Goal: Task Accomplishment & Management: Manage account settings

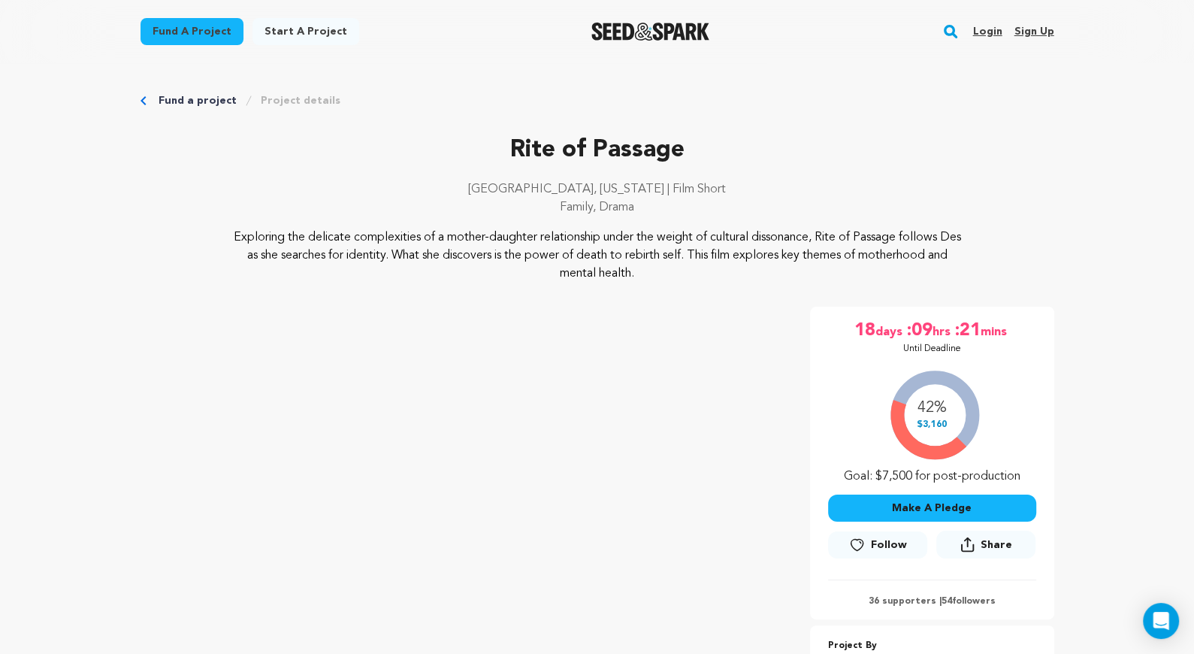
click at [992, 34] on link "Login" at bounding box center [986, 32] width 29 height 24
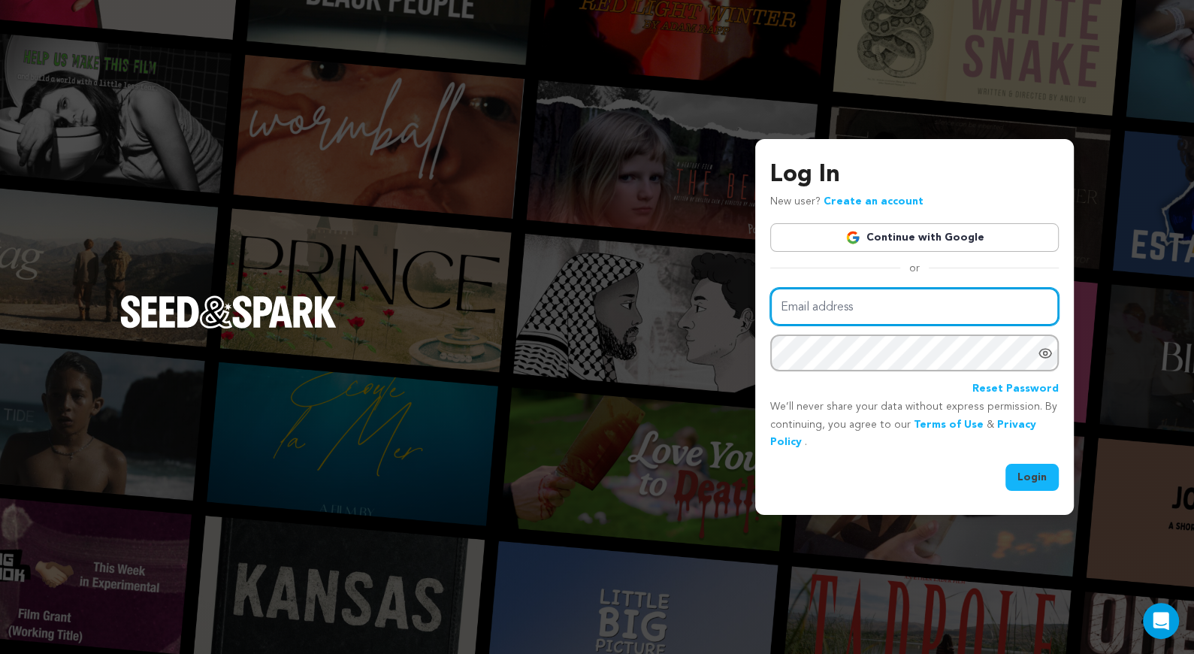
type input "kb@cruefilms.co"
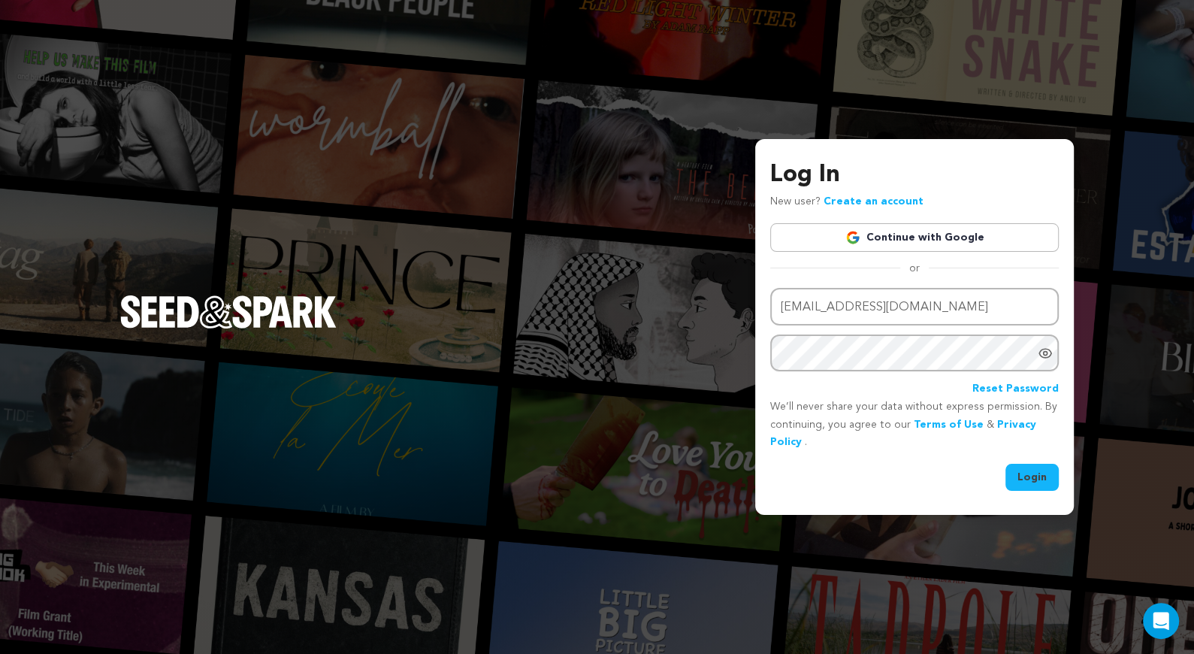
click at [1019, 480] on button "Login" at bounding box center [1031, 476] width 53 height 27
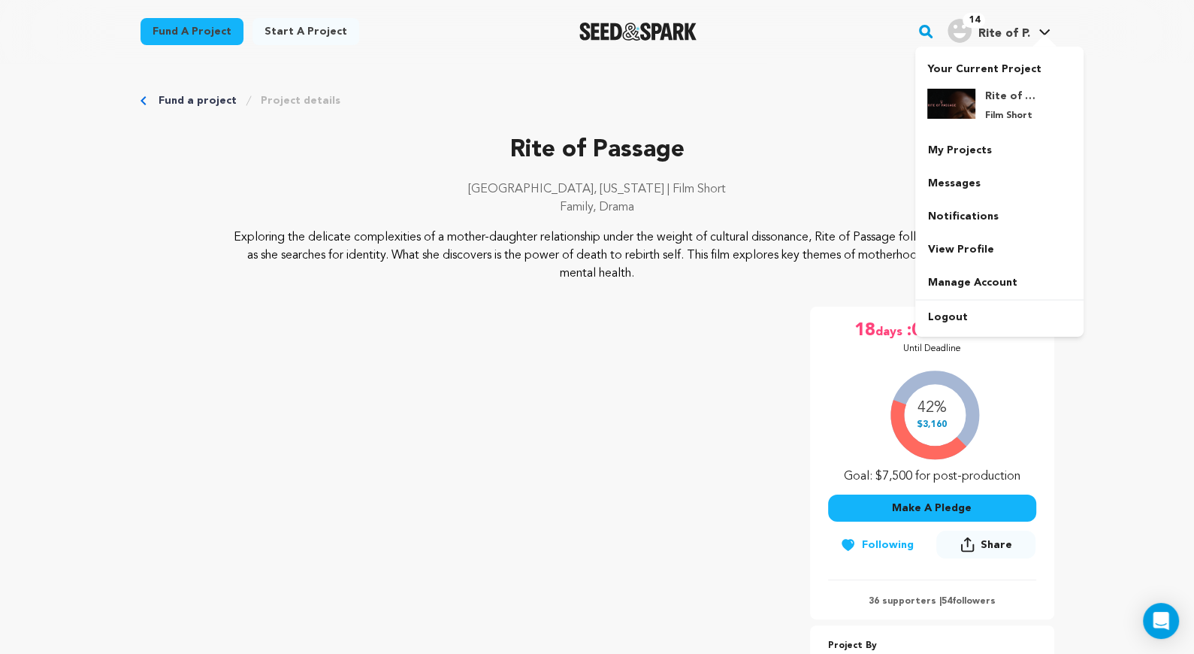
click at [1007, 29] on span "Rite of P." at bounding box center [1003, 34] width 52 height 12
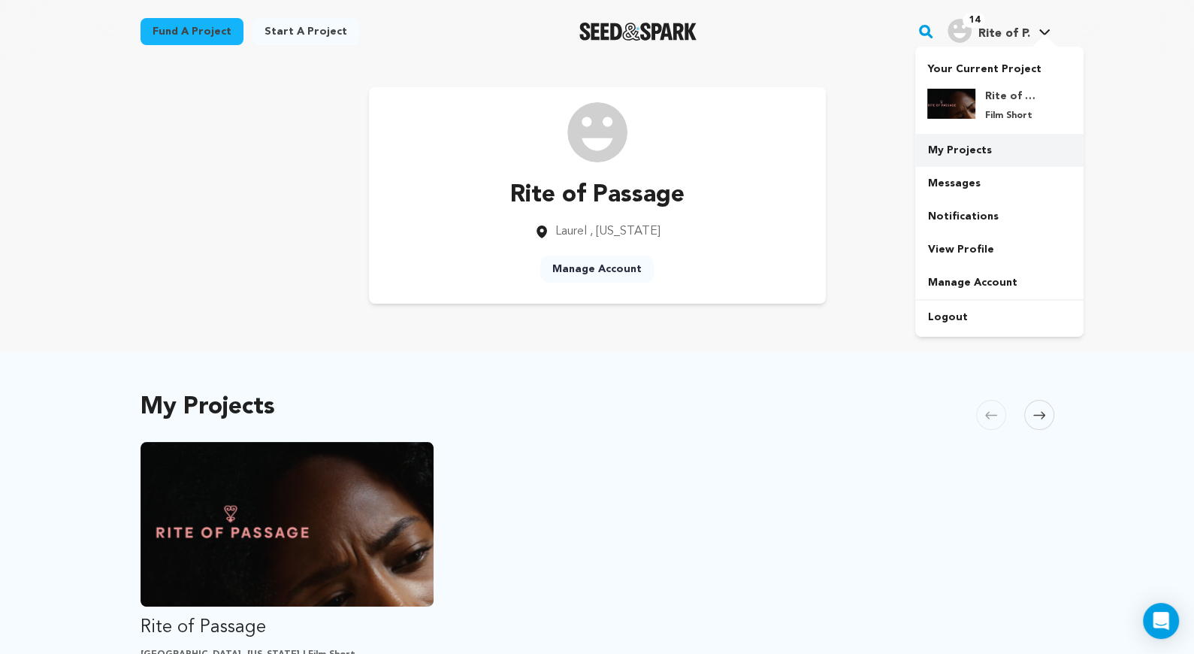
click at [966, 148] on link "My Projects" at bounding box center [999, 150] width 168 height 33
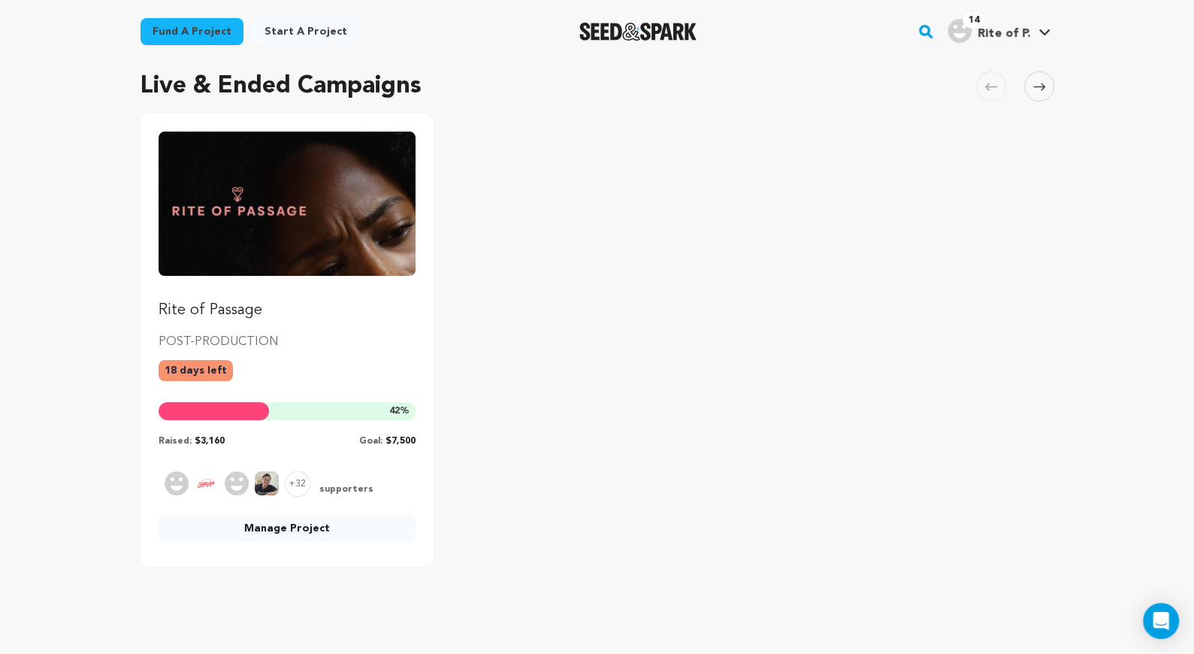
scroll to position [141, 0]
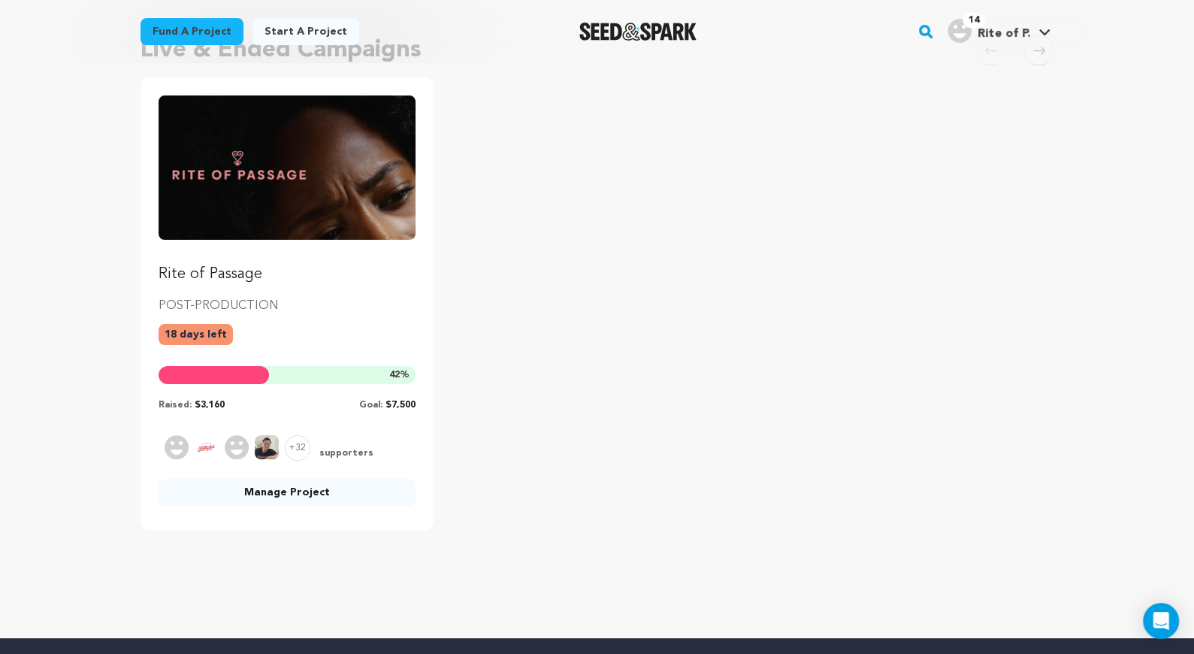
click at [388, 489] on link "Manage Project" at bounding box center [287, 491] width 258 height 27
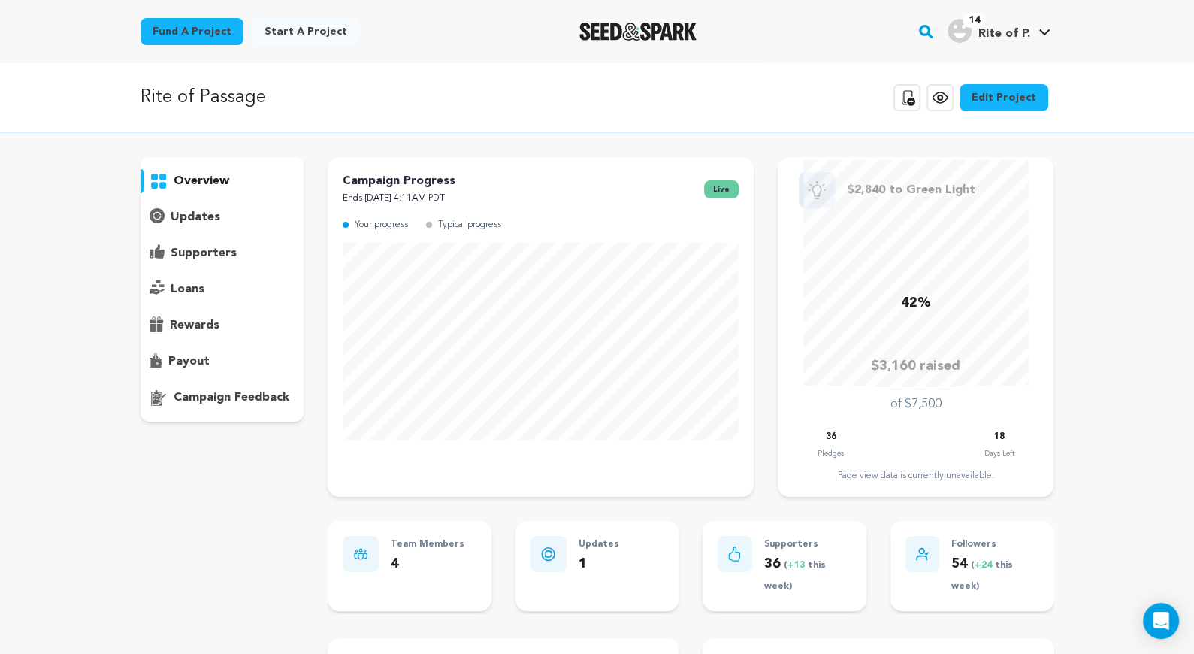
click at [190, 285] on p "loans" at bounding box center [188, 289] width 34 height 18
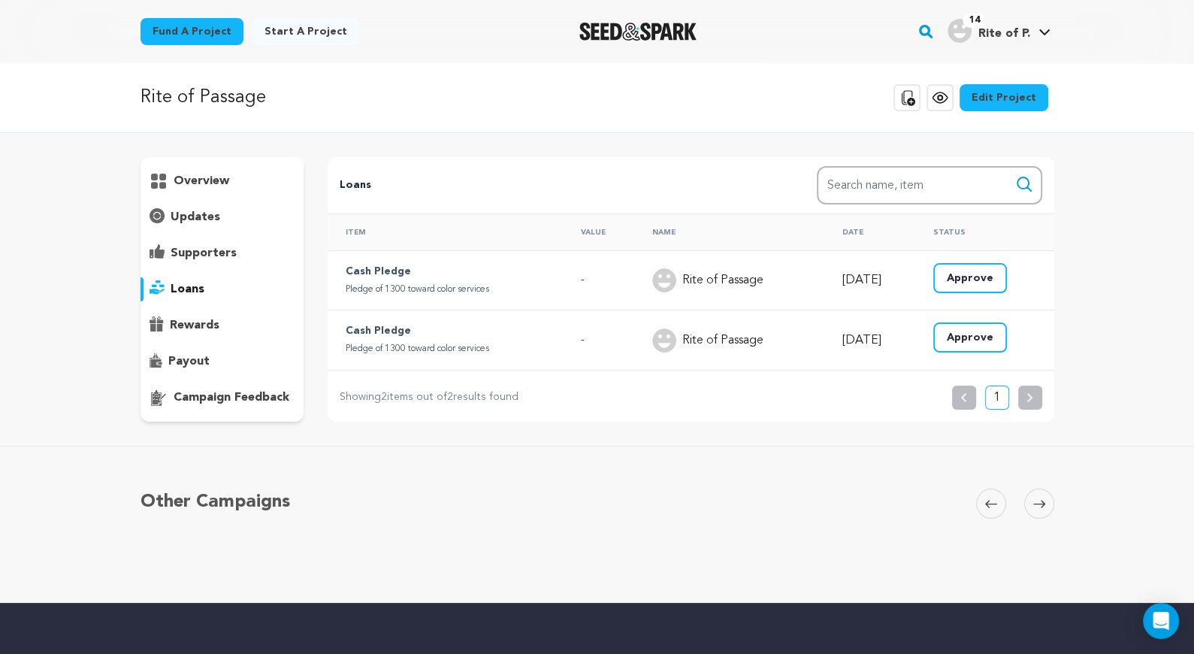
click at [762, 281] on div "Rite of Passage" at bounding box center [733, 280] width 163 height 24
click at [497, 268] on p "Cash Pledge" at bounding box center [449, 272] width 207 height 18
click at [210, 188] on p "overview" at bounding box center [202, 181] width 56 height 18
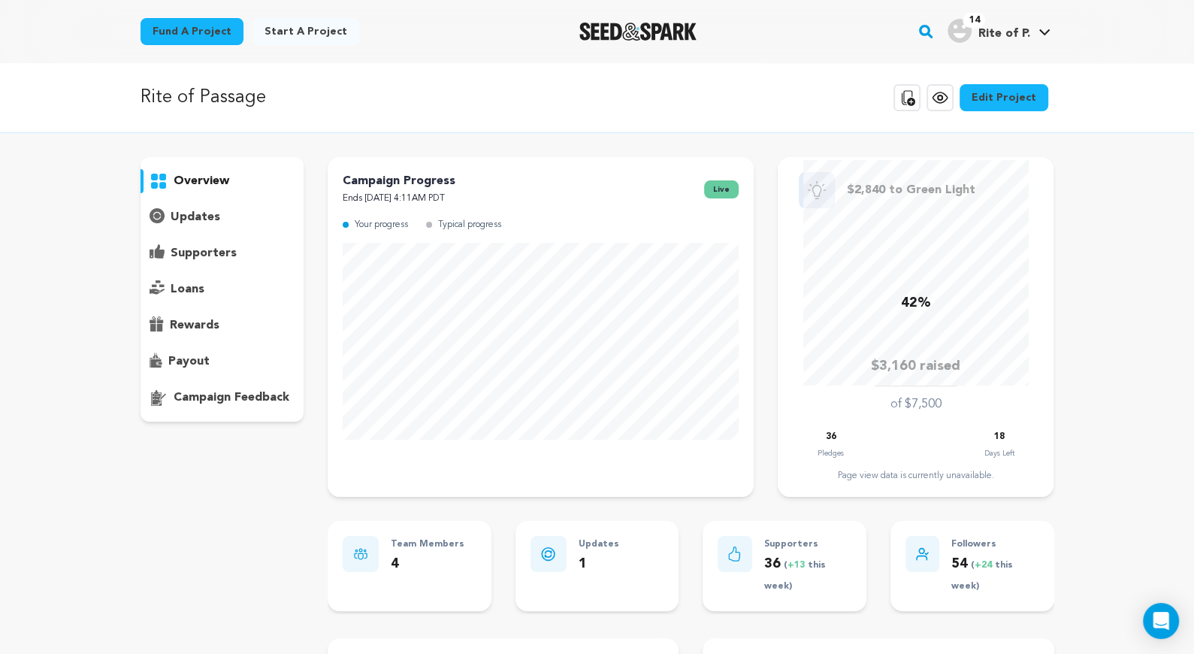
click at [207, 213] on p "updates" at bounding box center [196, 217] width 50 height 18
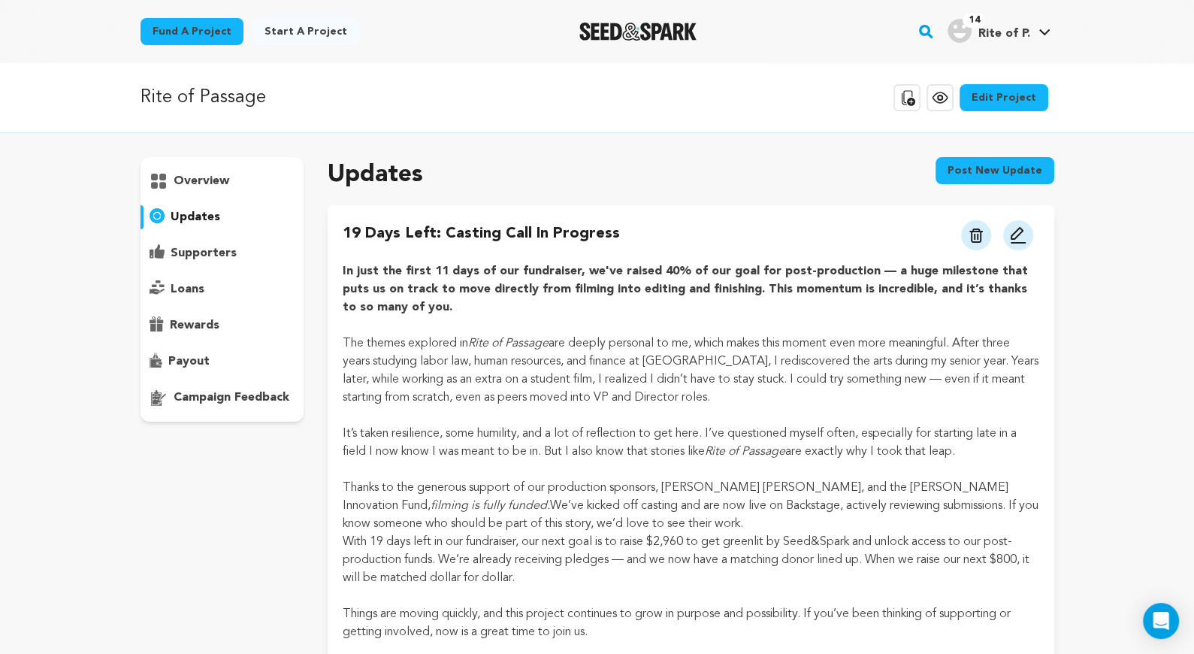
click at [192, 250] on p "supporters" at bounding box center [204, 253] width 66 height 18
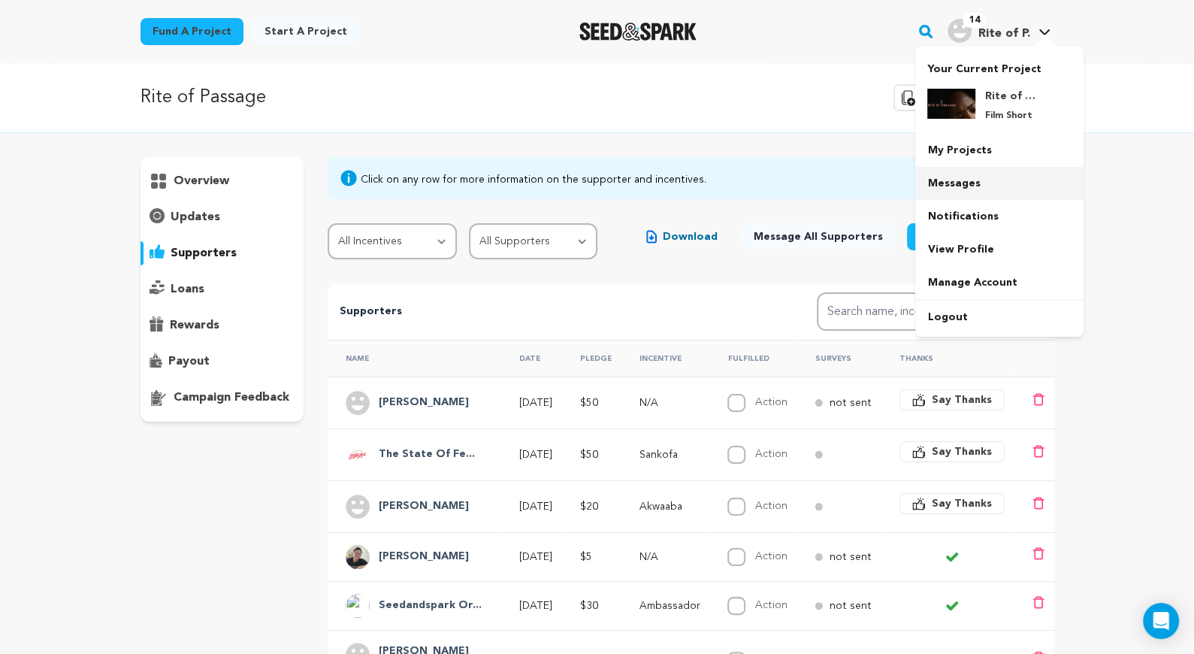
click at [943, 189] on link "Messages" at bounding box center [999, 183] width 168 height 33
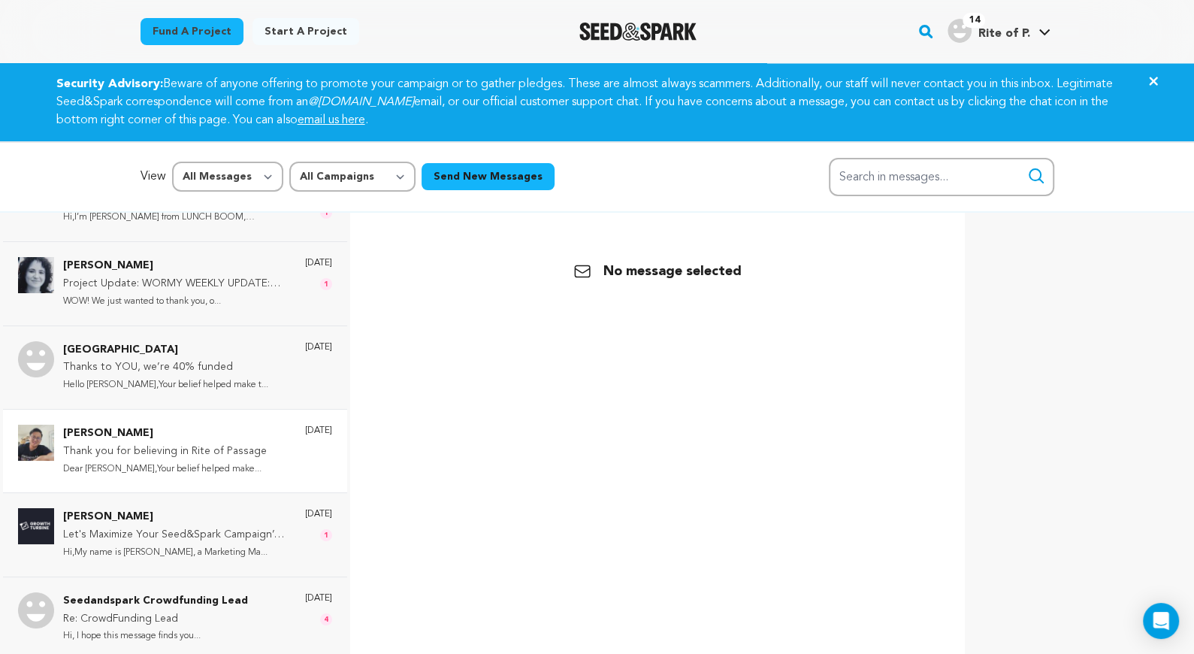
scroll to position [55, 0]
click at [258, 388] on div "[GEOGRAPHIC_DATA] Thanks to YOU, we’re 40% funded Hello [PERSON_NAME],Your beli…" at bounding box center [197, 366] width 269 height 53
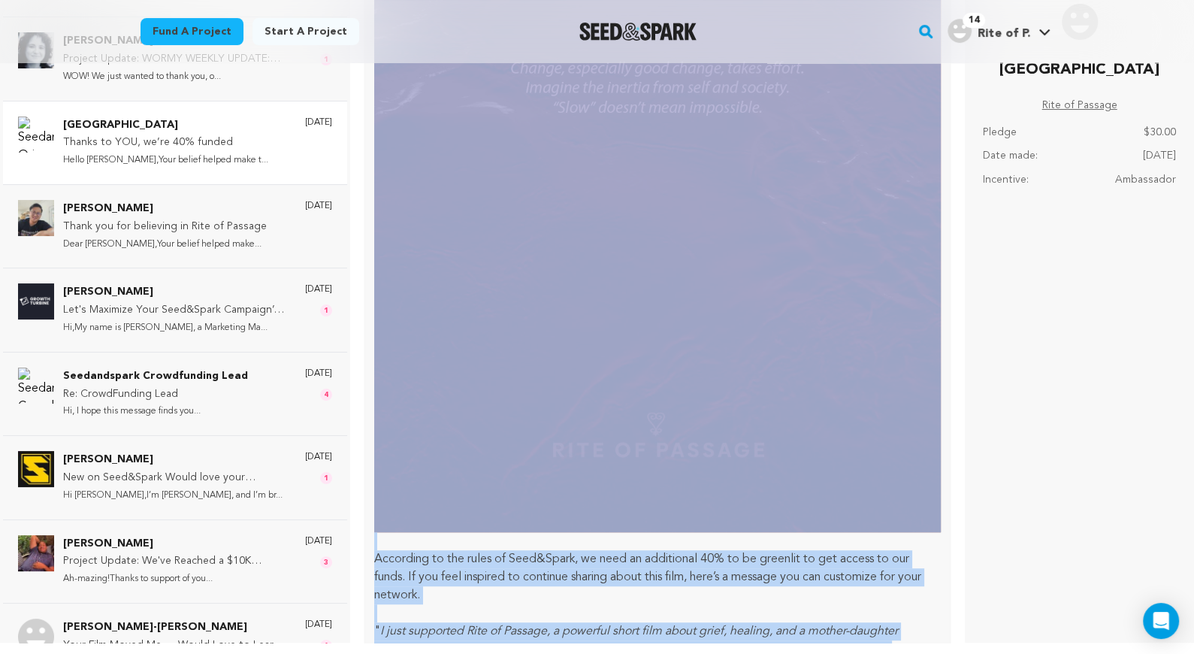
scroll to position [557, 0]
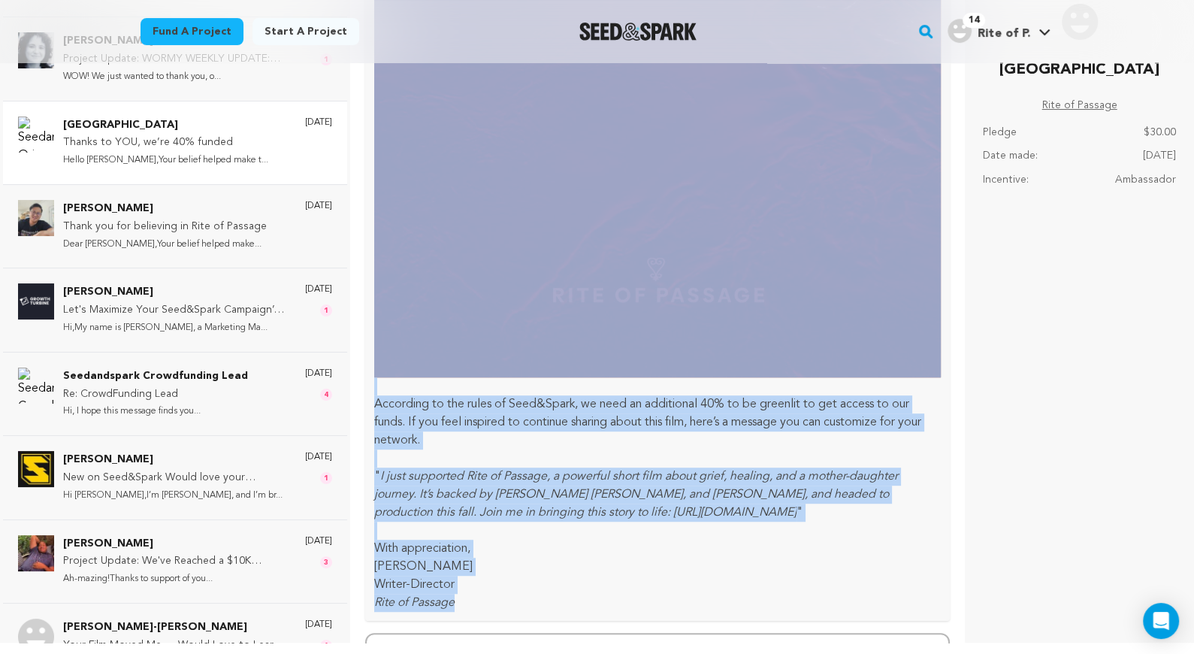
drag, startPoint x: 376, startPoint y: 120, endPoint x: 585, endPoint y: 606, distance: 529.3
click at [585, 606] on div "Hello [PERSON_NAME], Your belief helped make the impossible feel within reach. …" at bounding box center [657, 86] width 585 height 1069
copy div "Hello [PERSON_NAME], Your belief helped make the impossible feel within reach. …"
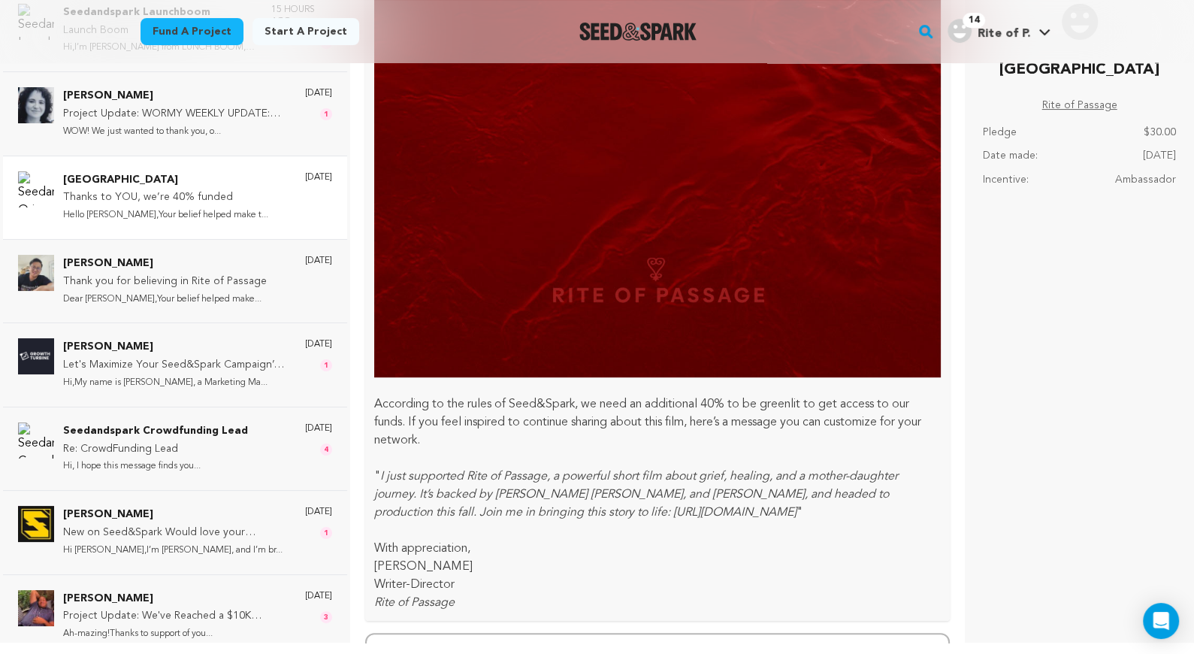
click at [1092, 401] on div "[GEOGRAPHIC_DATA] Rite of Passage Pledge $30.00 Date made: Incentive:" at bounding box center [1079, 315] width 199 height 623
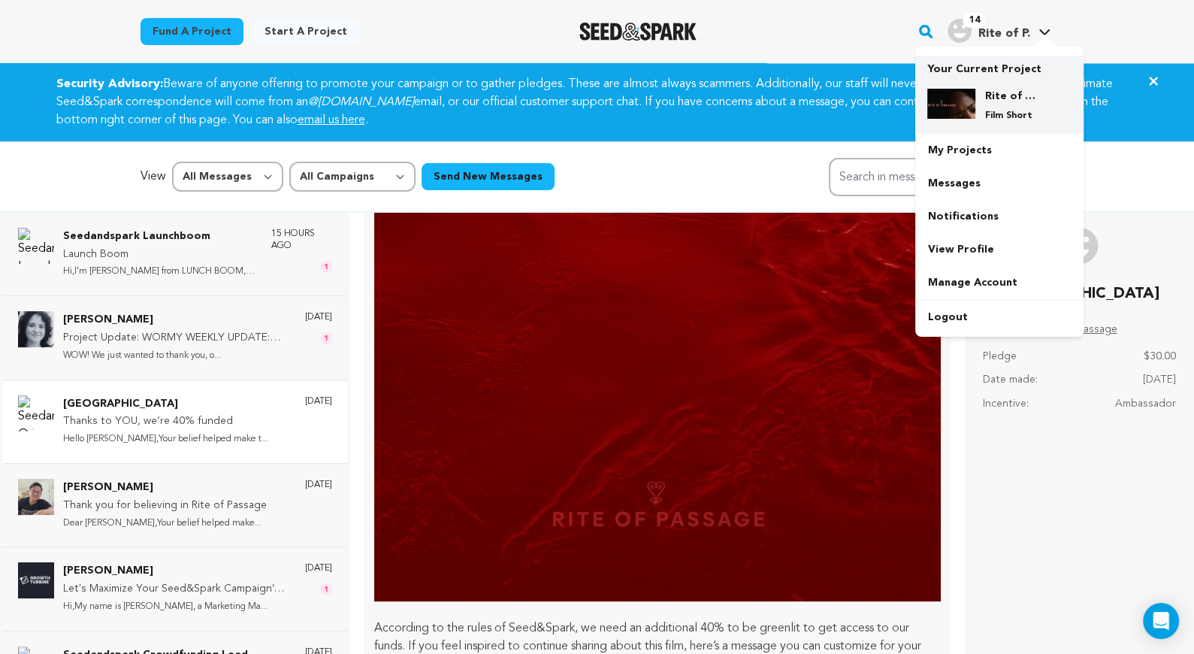
click at [992, 88] on div "Rite of Passage Film Short" at bounding box center [999, 105] width 144 height 57
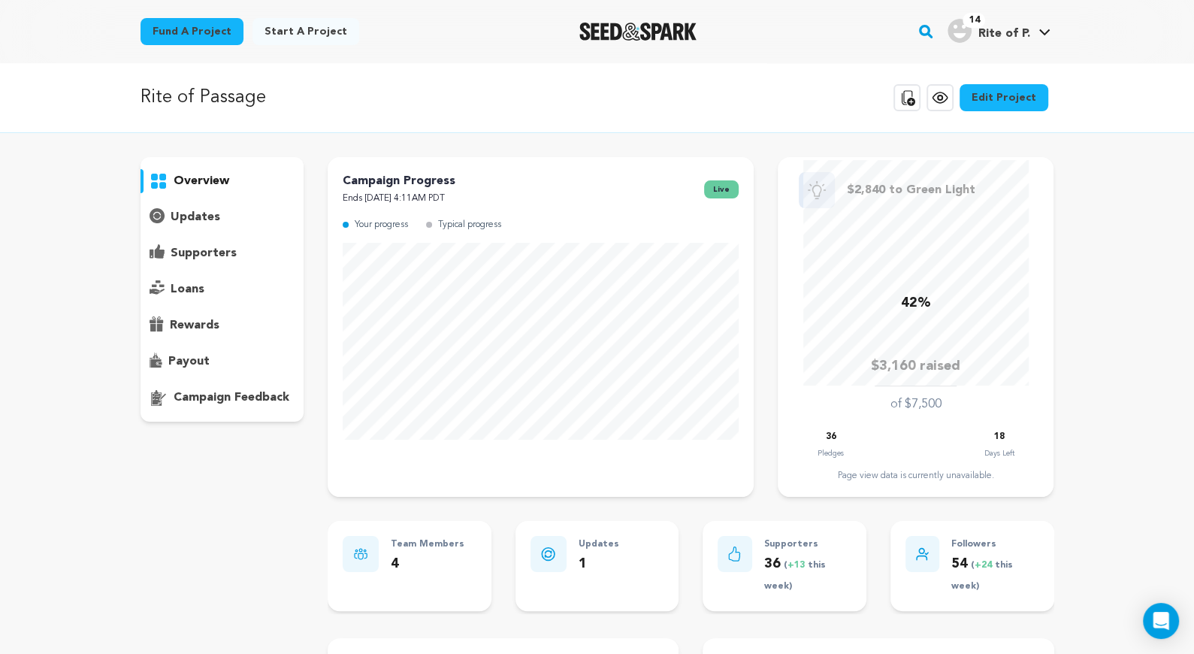
click at [227, 252] on p "supporters" at bounding box center [204, 253] width 66 height 18
